Goal: Information Seeking & Learning: Learn about a topic

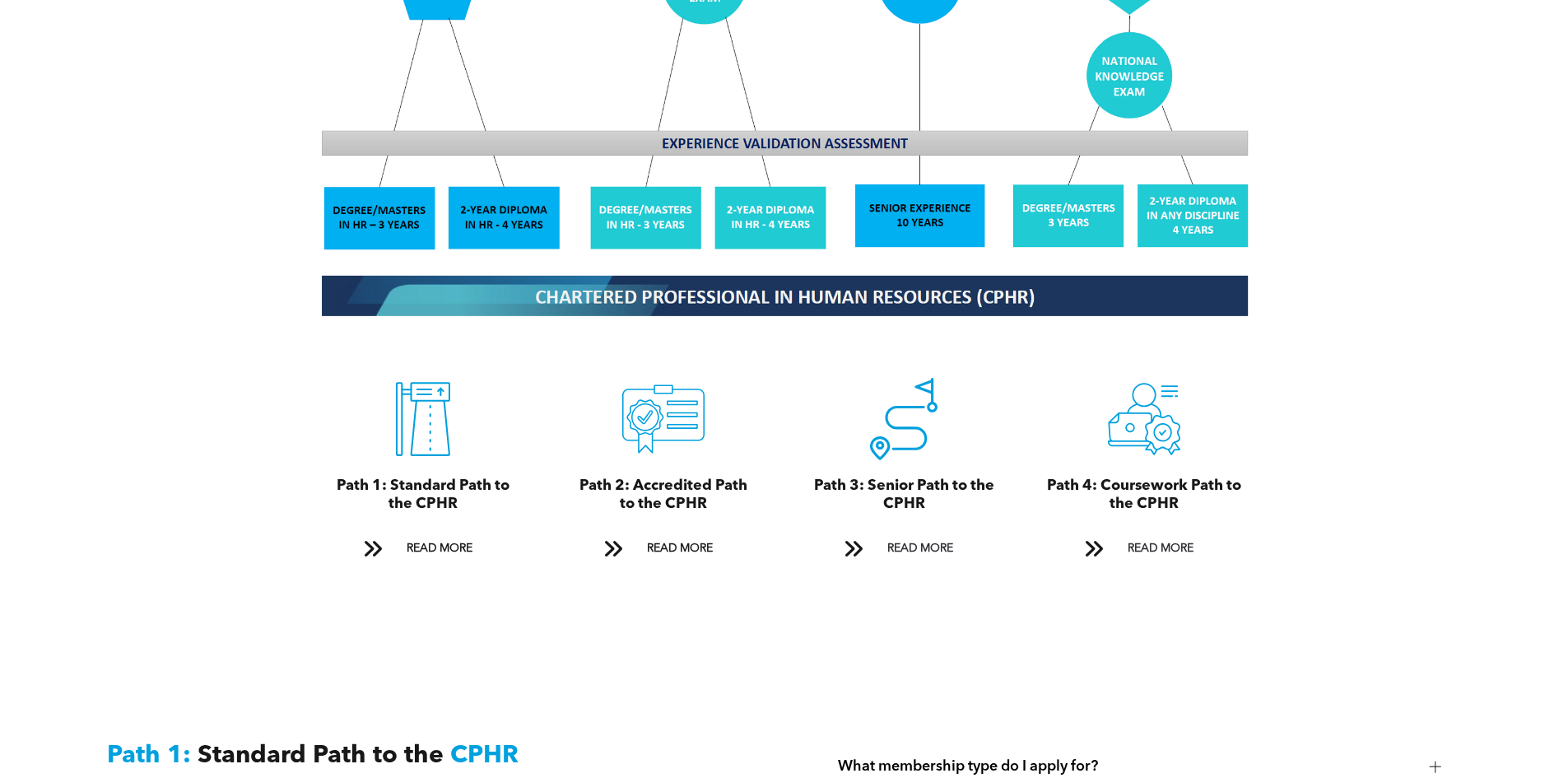
scroll to position [2141, 0]
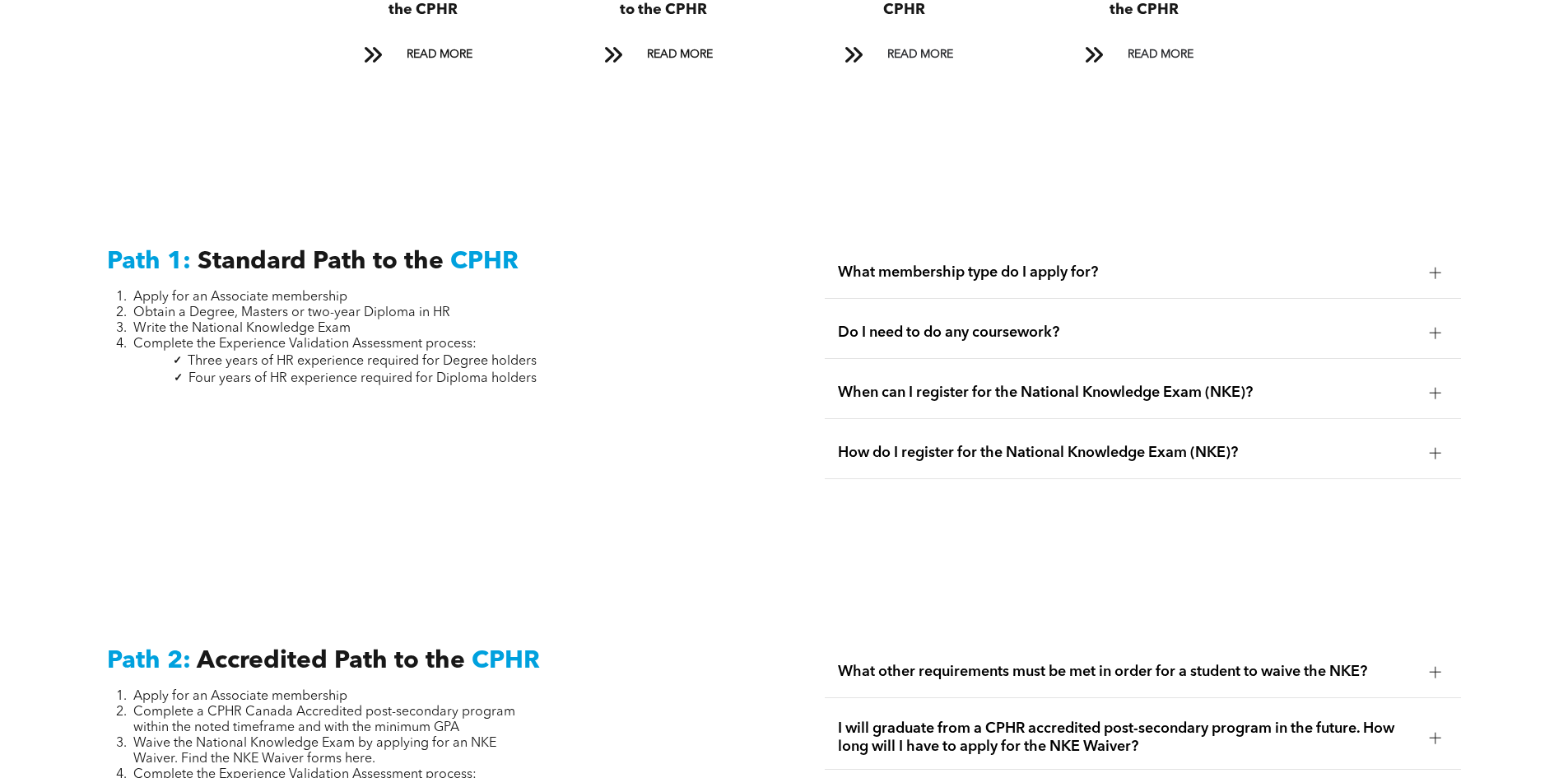
click at [1074, 323] on span "Do I need to do any coursework?" at bounding box center [1127, 332] width 579 height 18
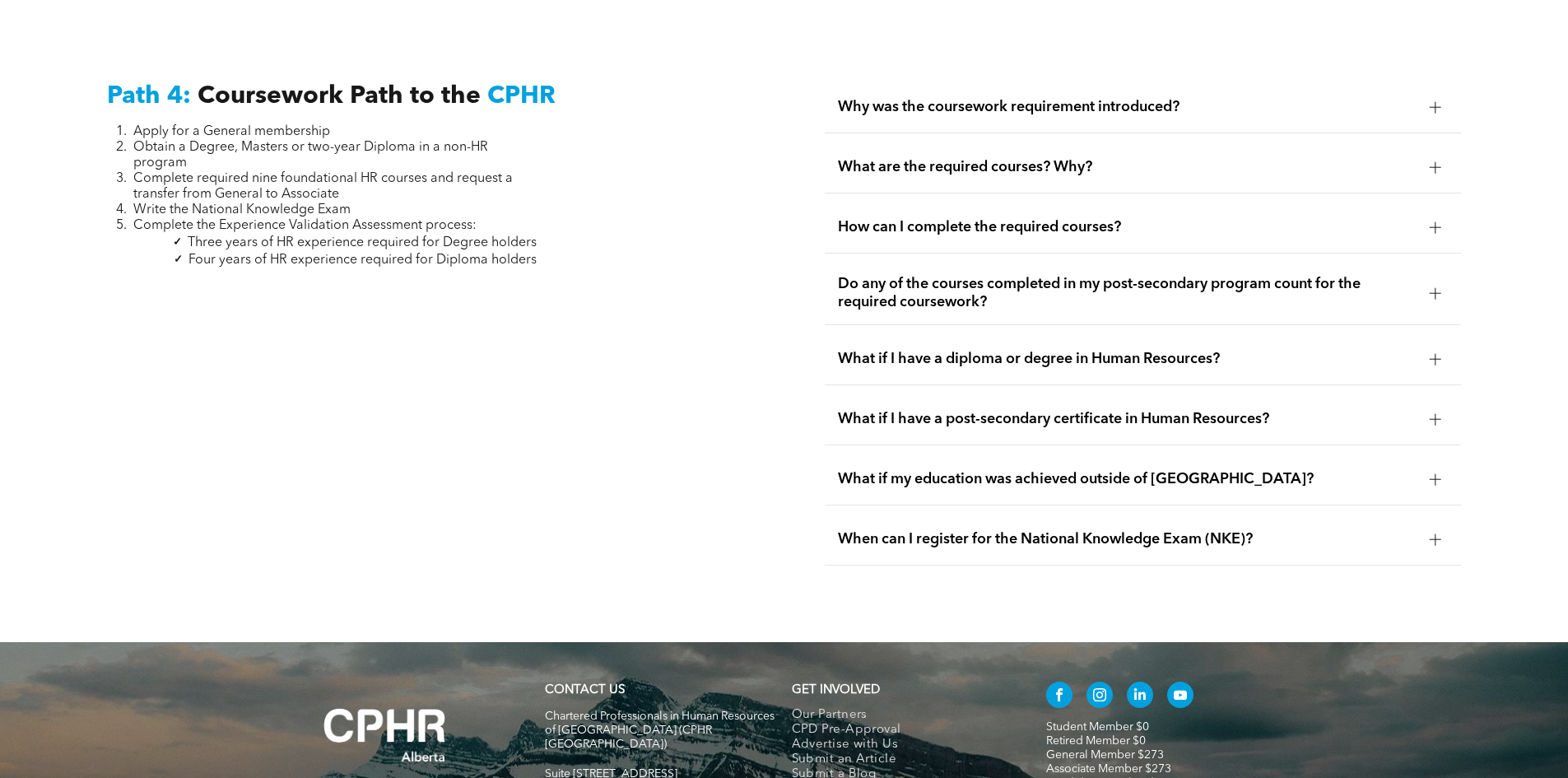
scroll to position [4775, 0]
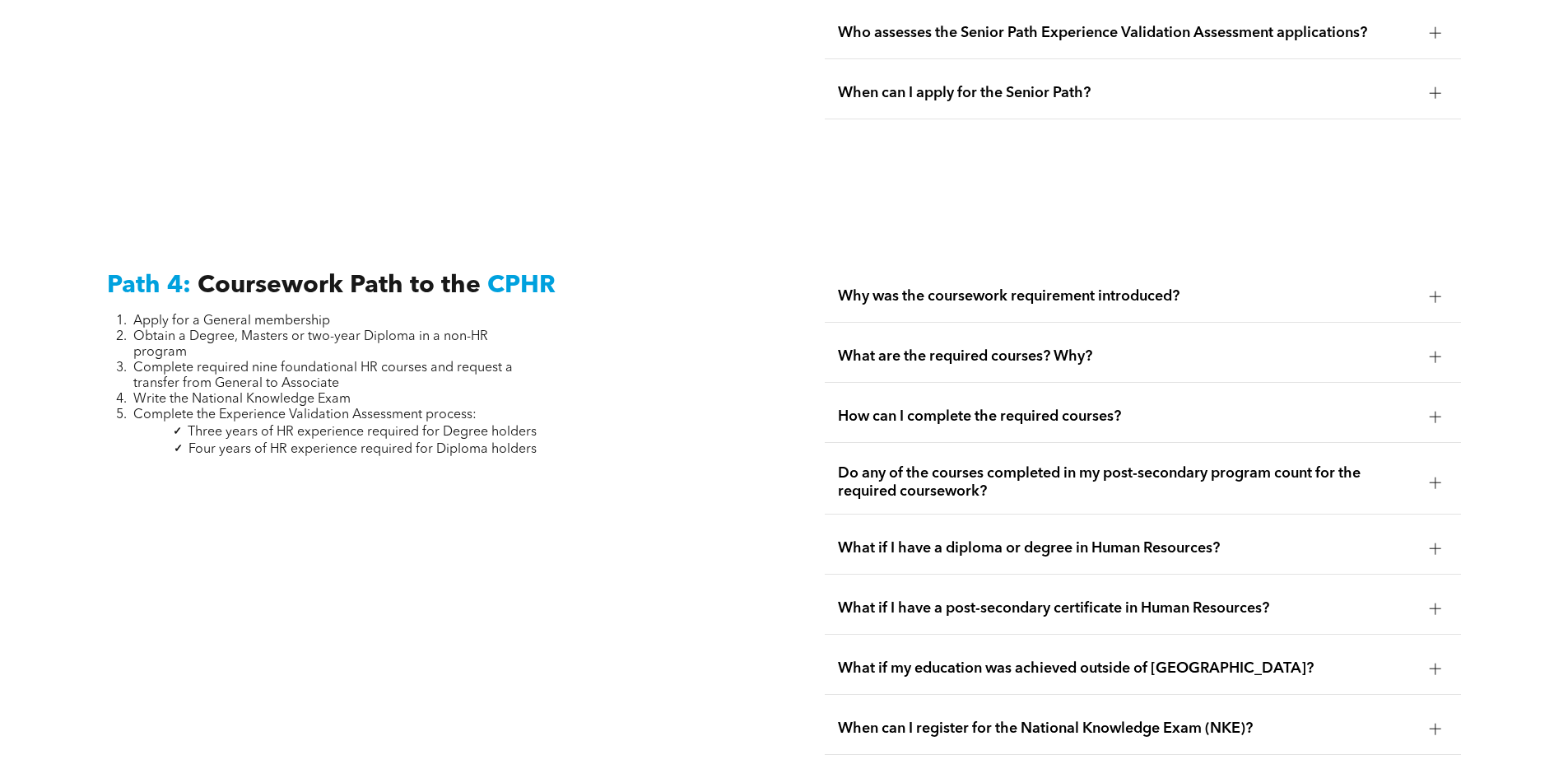
click at [1218, 287] on span "Why was the coursework requirement introduced?" at bounding box center [1127, 296] width 579 height 18
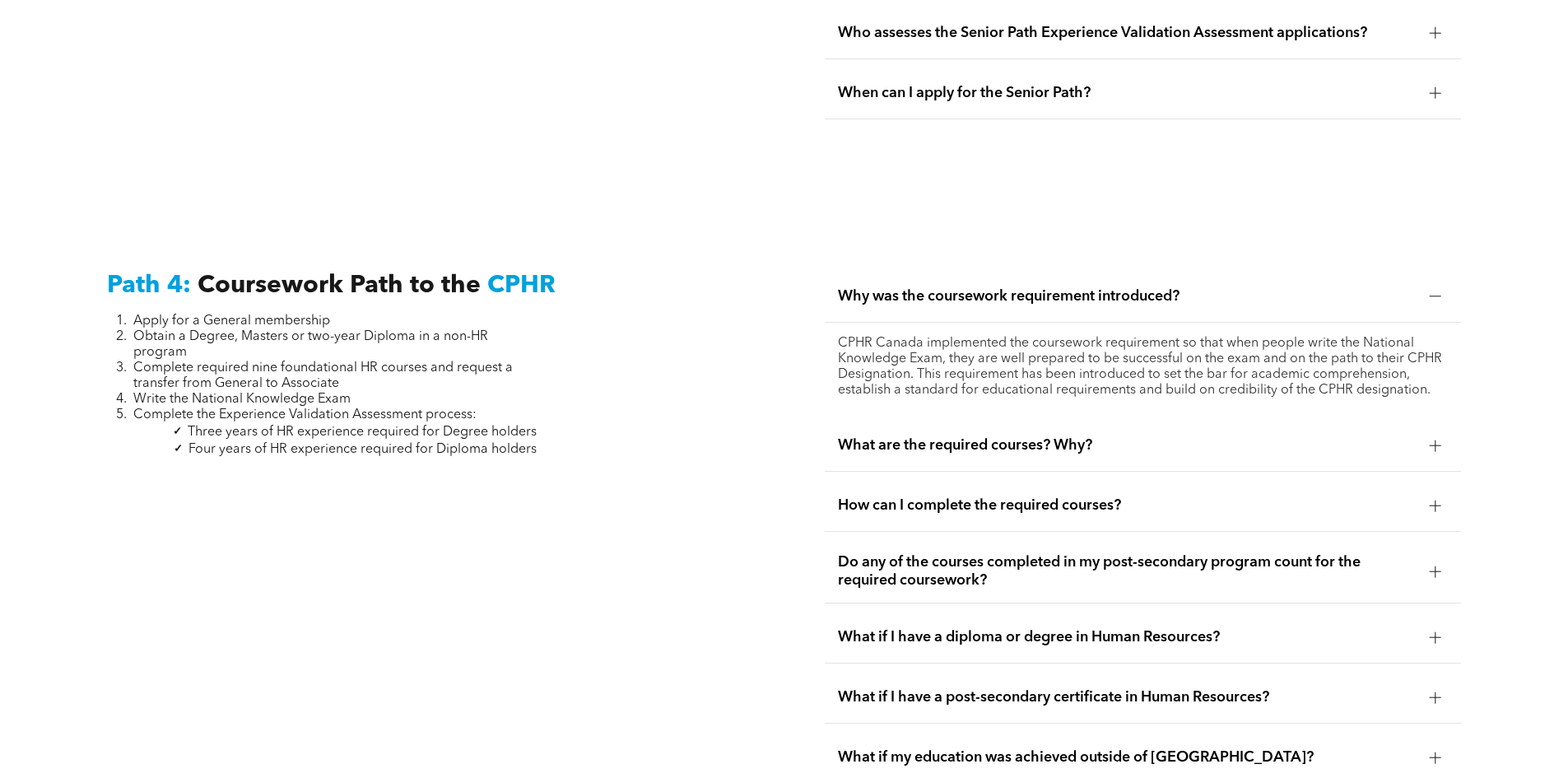
click at [1147, 436] on span "What are the required courses? Why?" at bounding box center [1127, 445] width 579 height 18
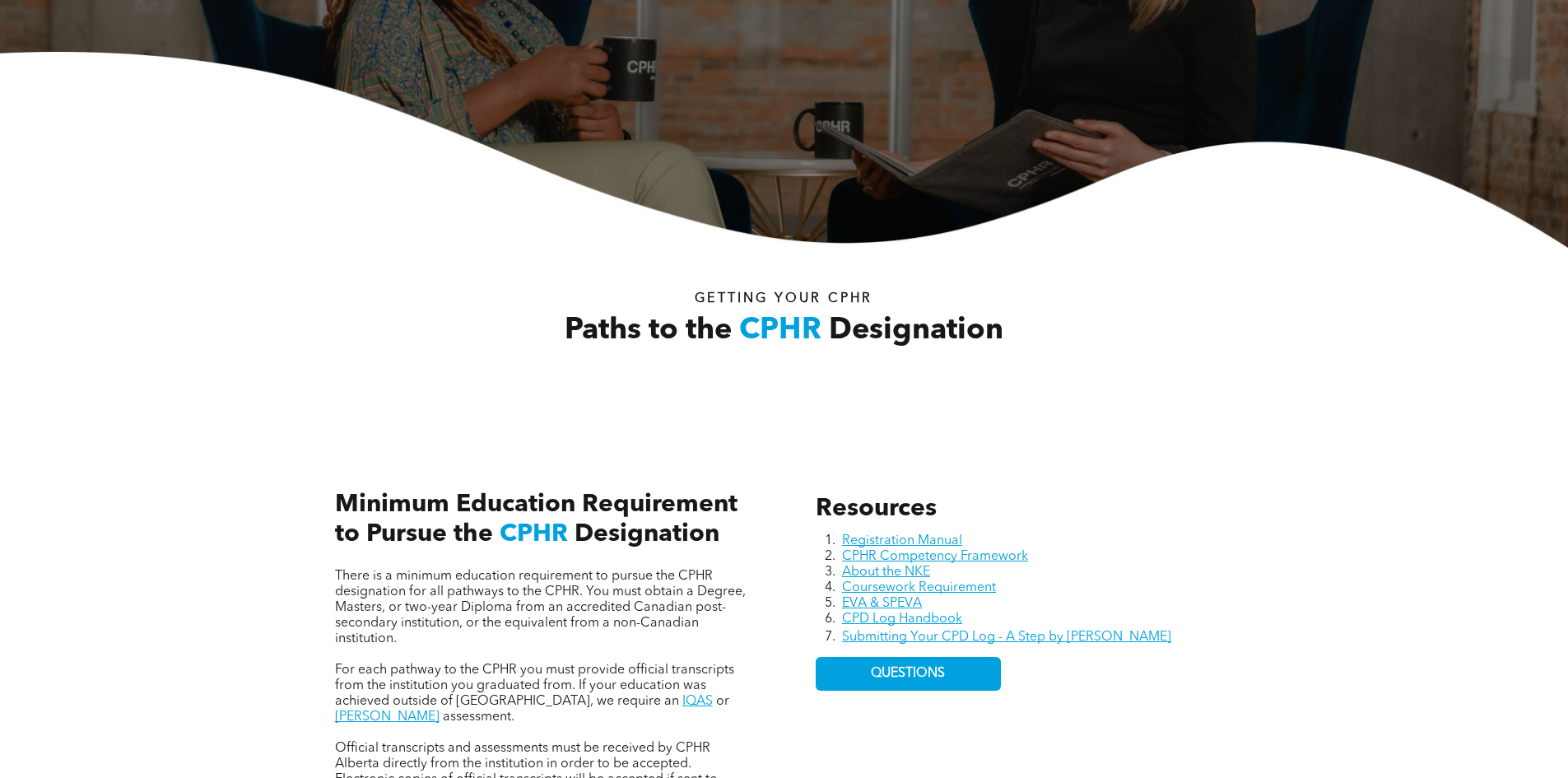
scroll to position [0, 0]
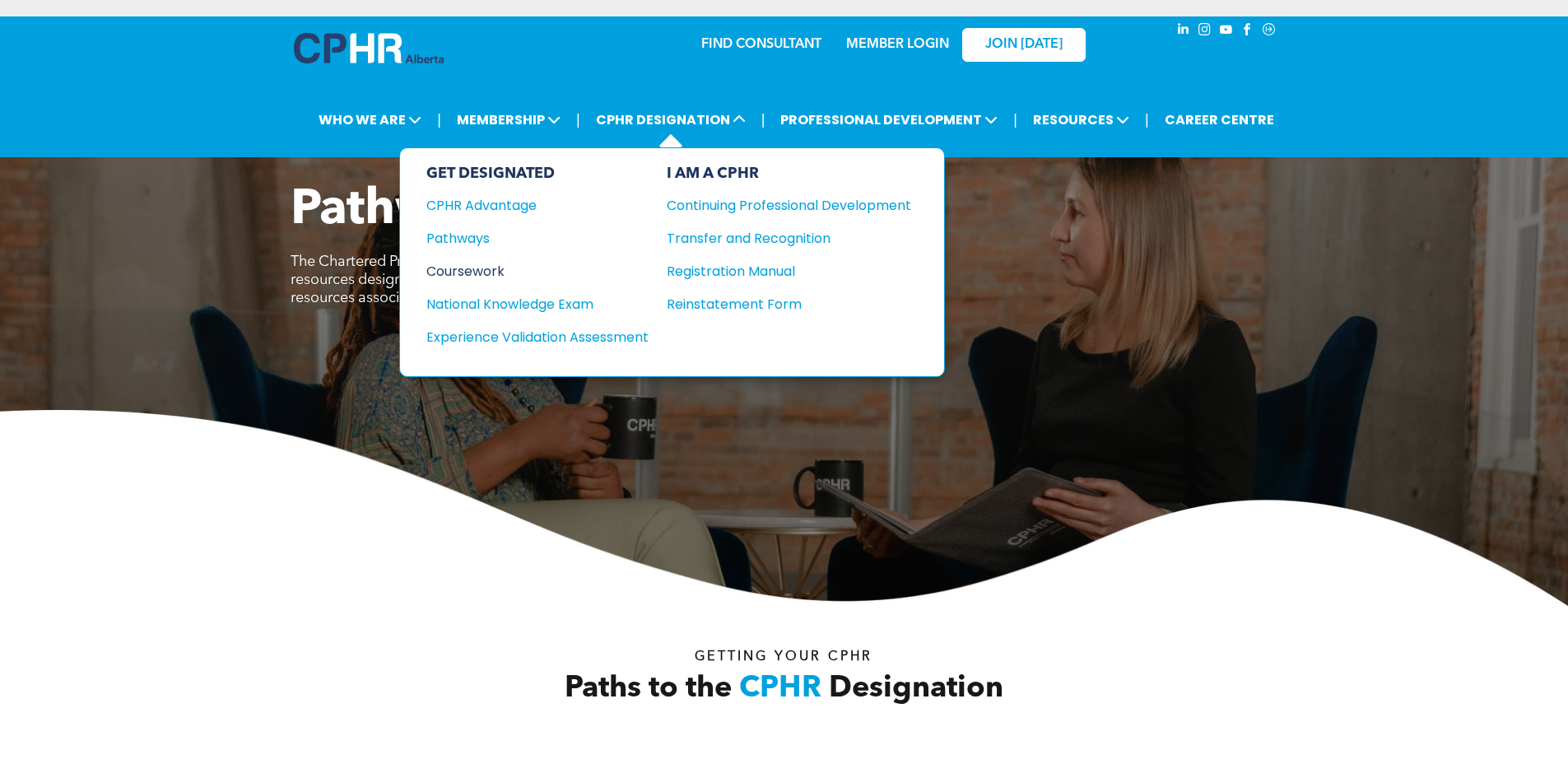
click at [488, 262] on div "Coursework" at bounding box center [527, 271] width 200 height 21
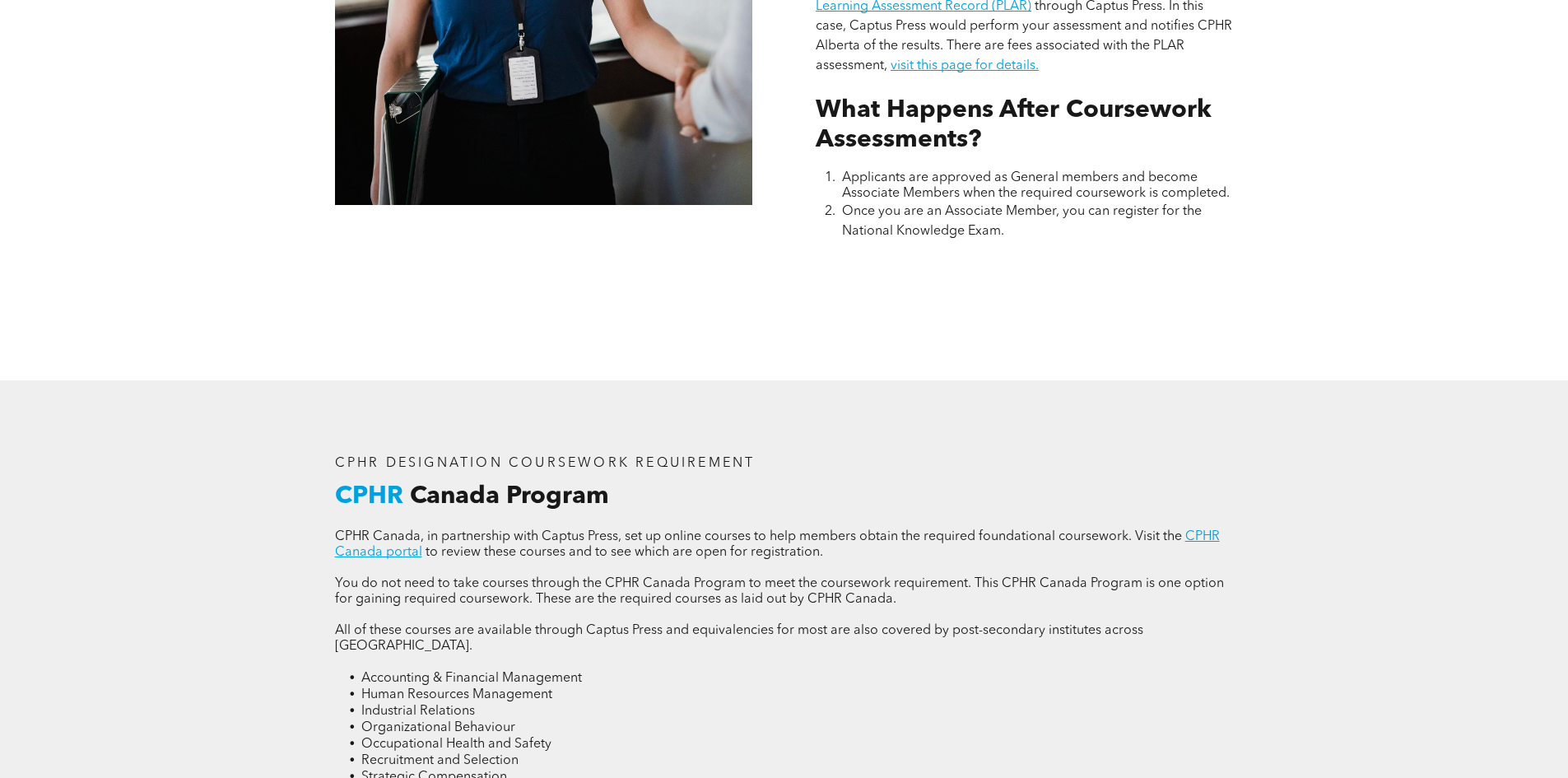
scroll to position [2141, 0]
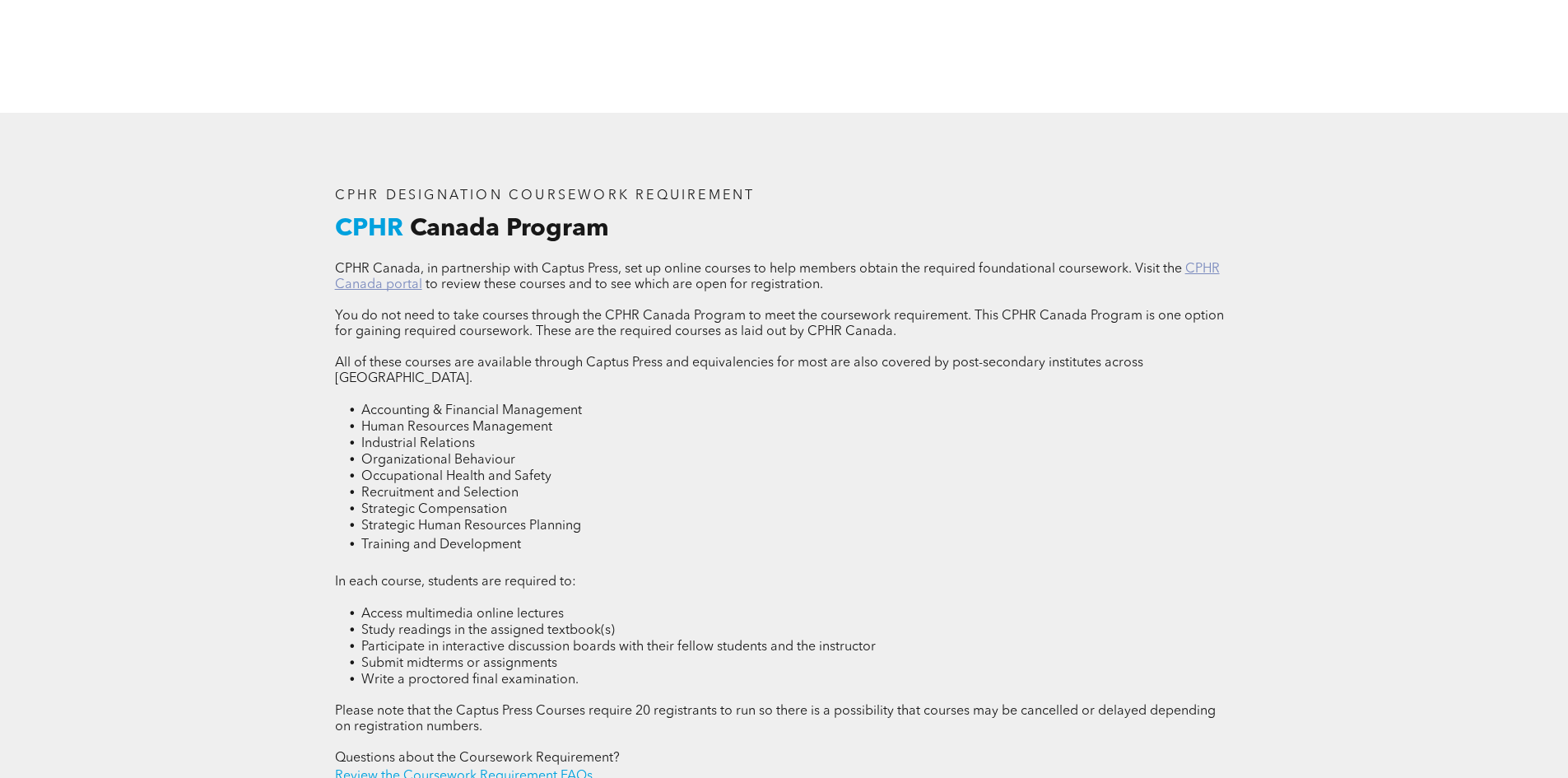
click at [380, 285] on link "CPHR Canada portal" at bounding box center [777, 277] width 885 height 29
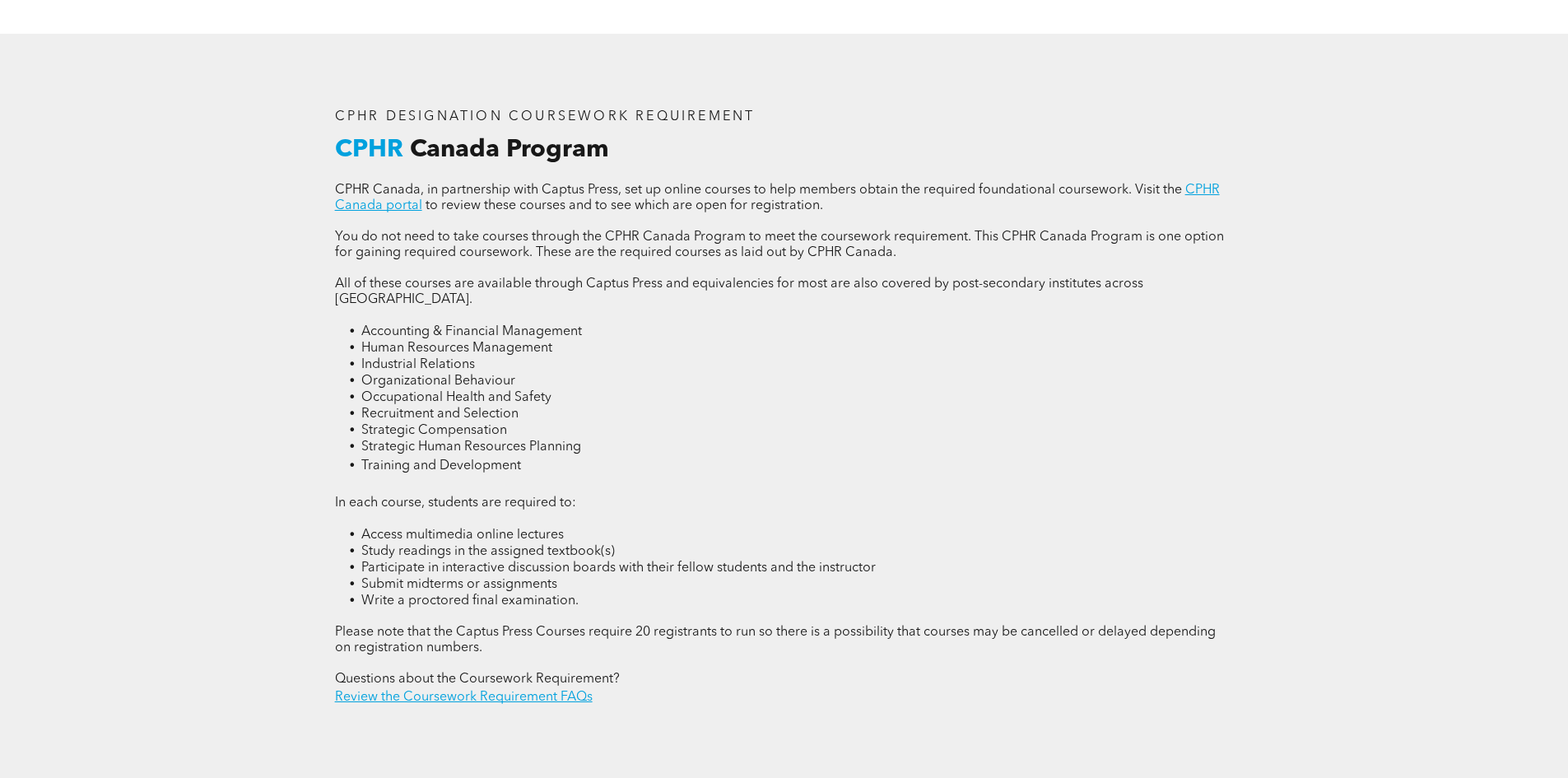
scroll to position [2305, 0]
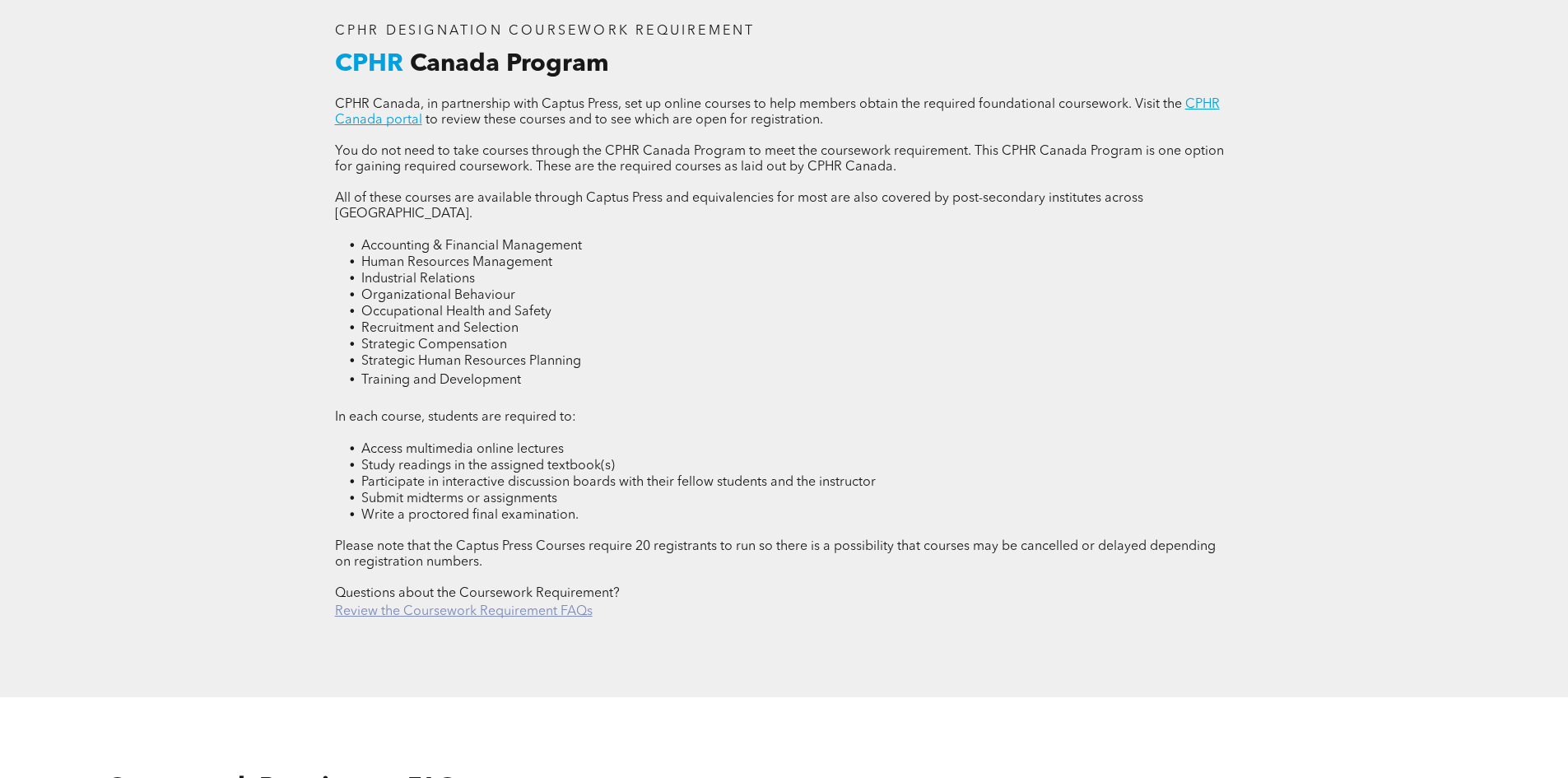
click at [527, 605] on link "Review the Coursework Requirement FAQs" at bounding box center [463, 611] width 257 height 13
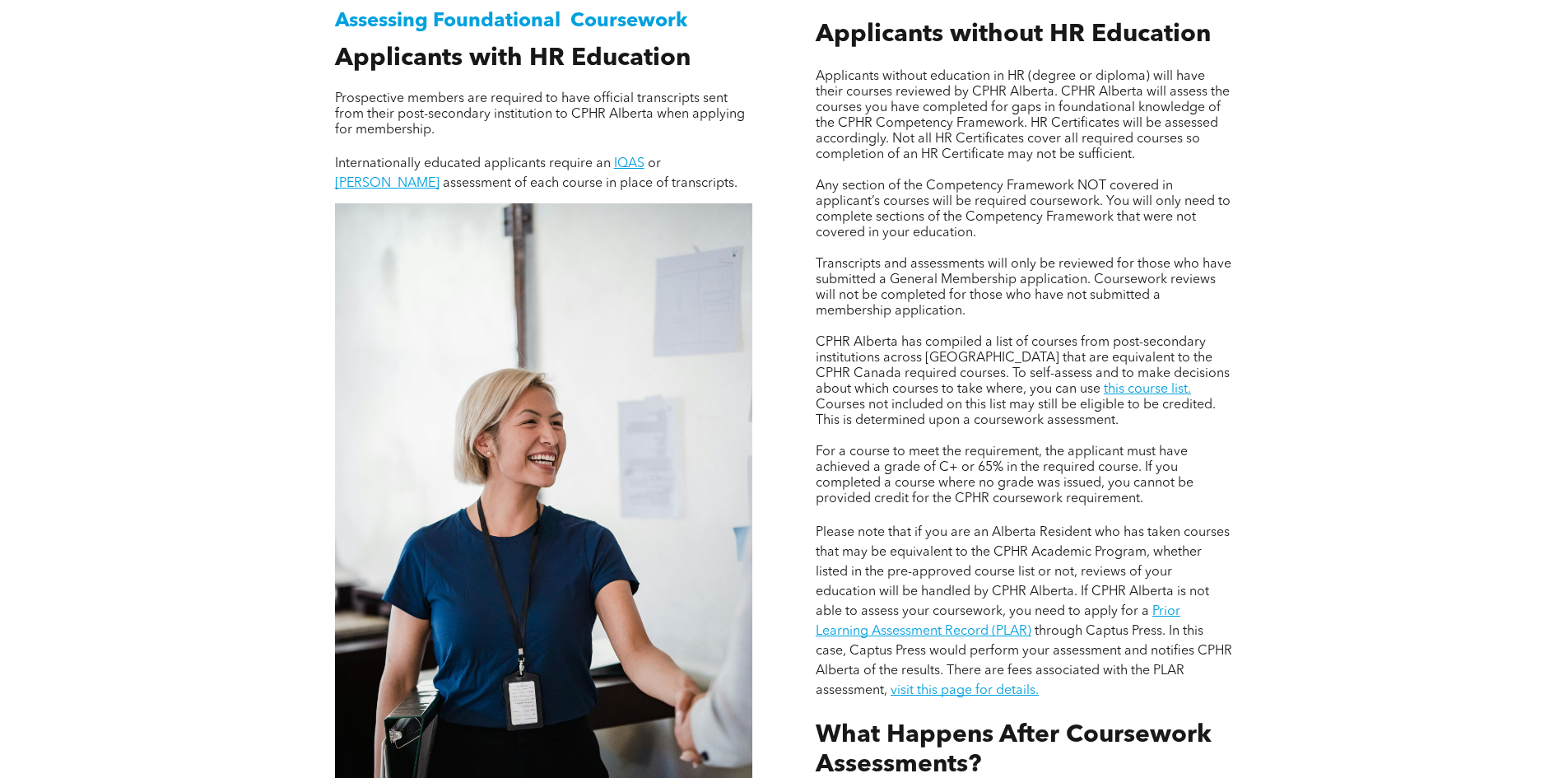
scroll to position [1407, 0]
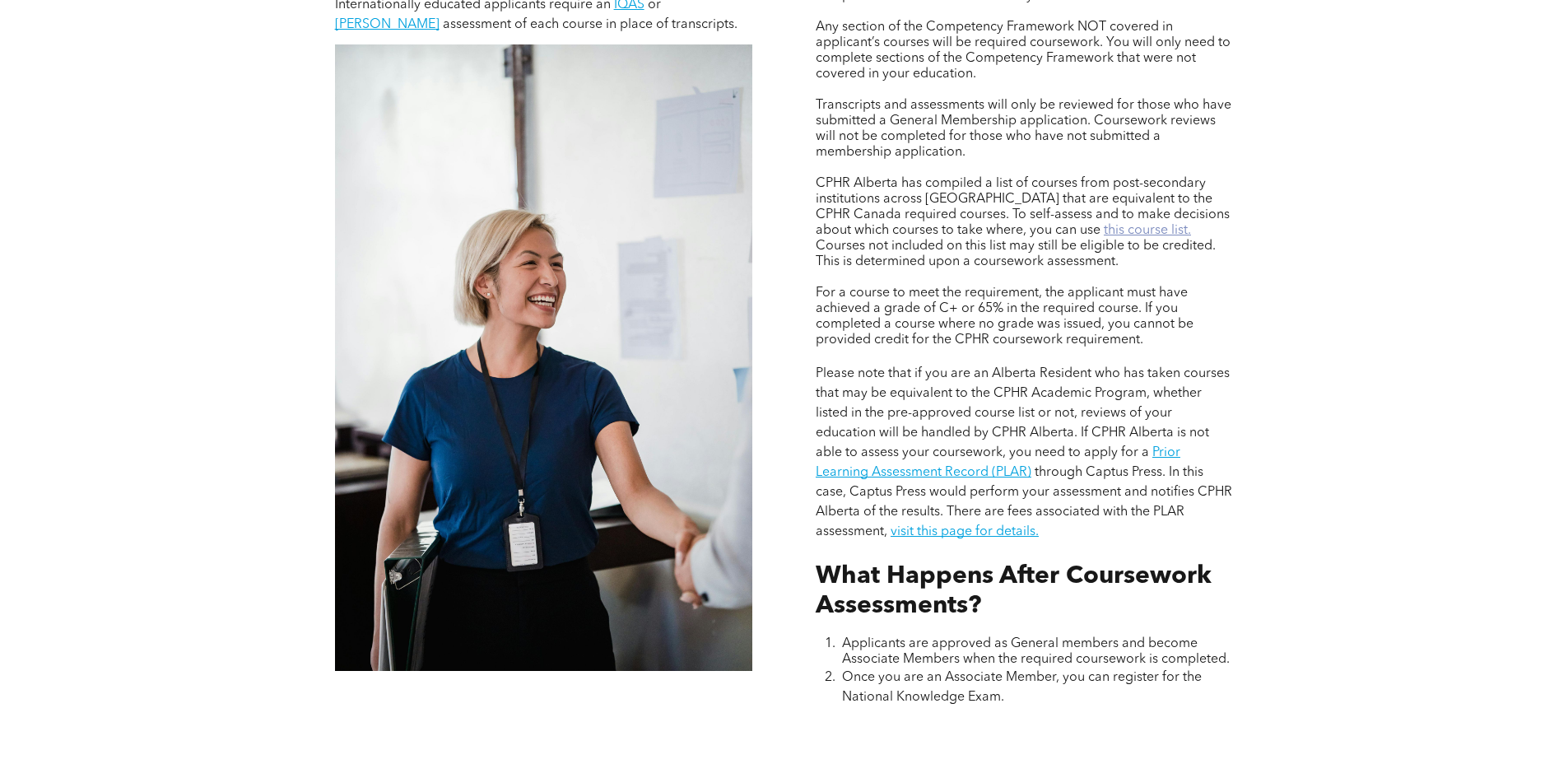
click at [1104, 224] on link "this course list." at bounding box center [1147, 230] width 87 height 13
